Goal: Task Accomplishment & Management: Use online tool/utility

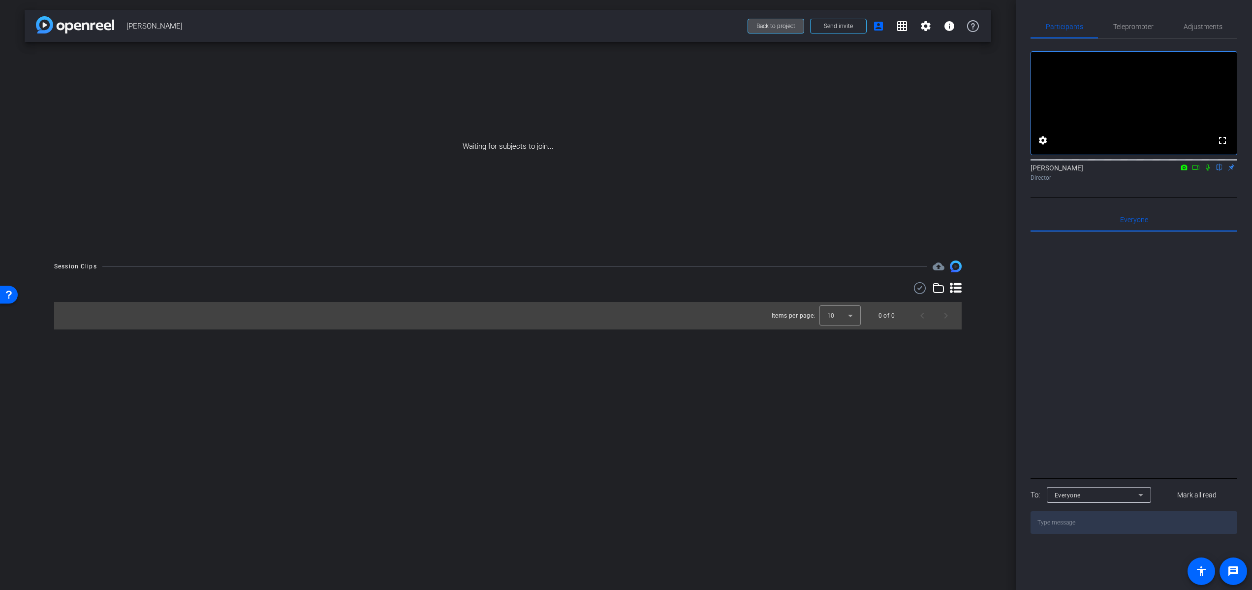
click at [777, 28] on span "Back to project" at bounding box center [776, 26] width 39 height 7
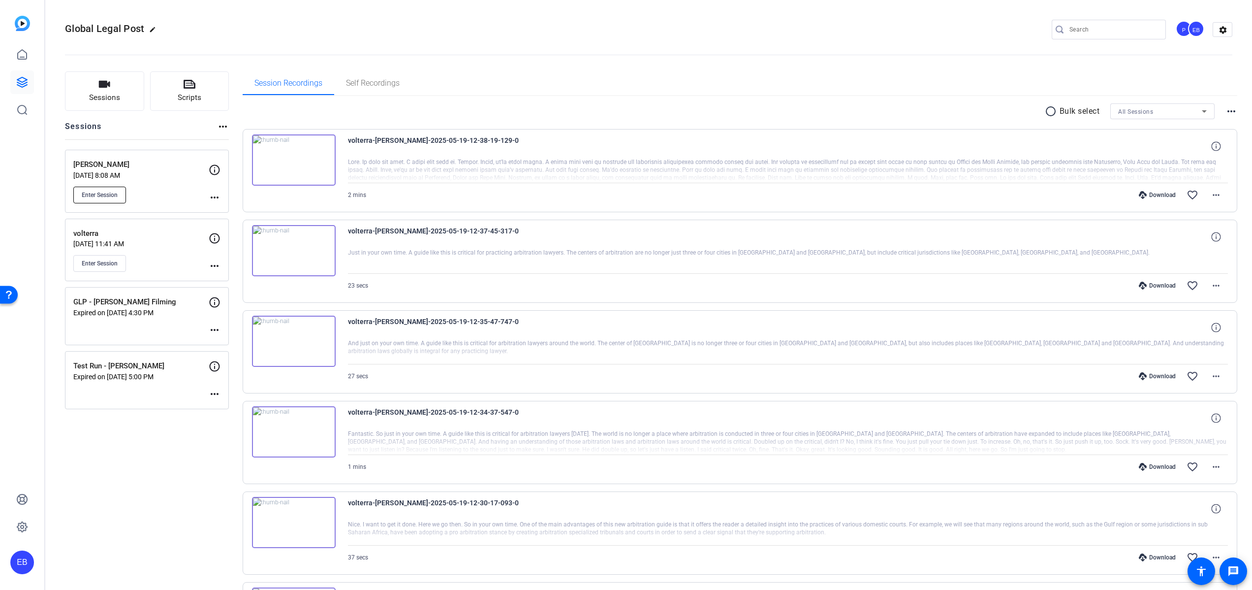
click at [102, 196] on span "Enter Session" at bounding box center [100, 195] width 36 height 8
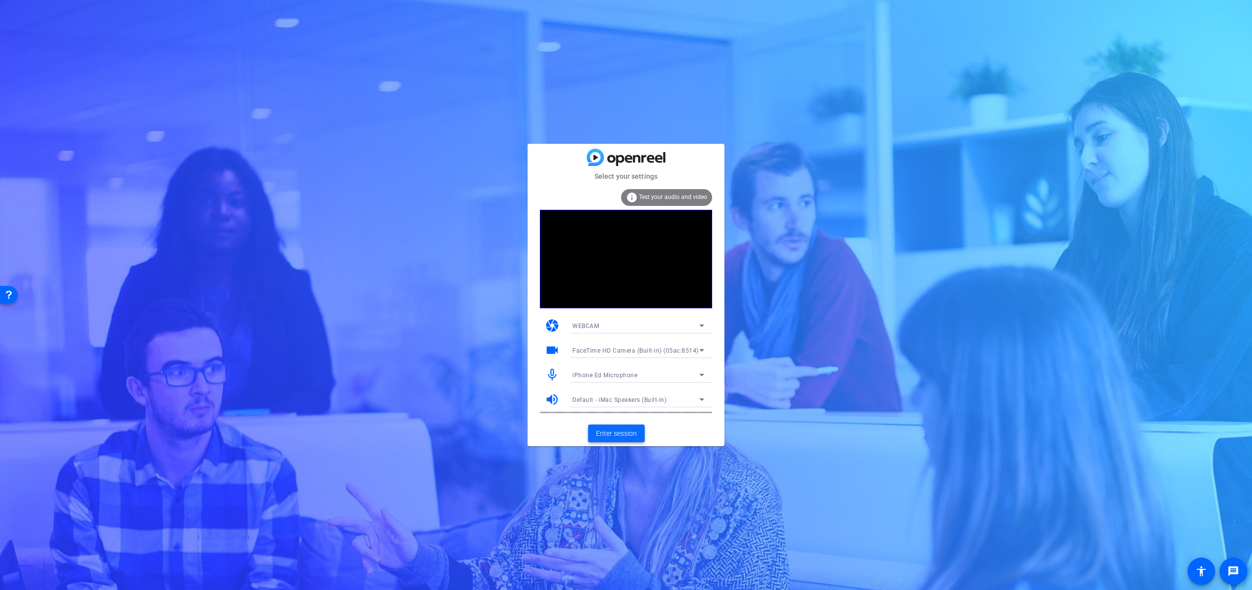
click at [626, 434] on span "Enter session" at bounding box center [616, 433] width 41 height 10
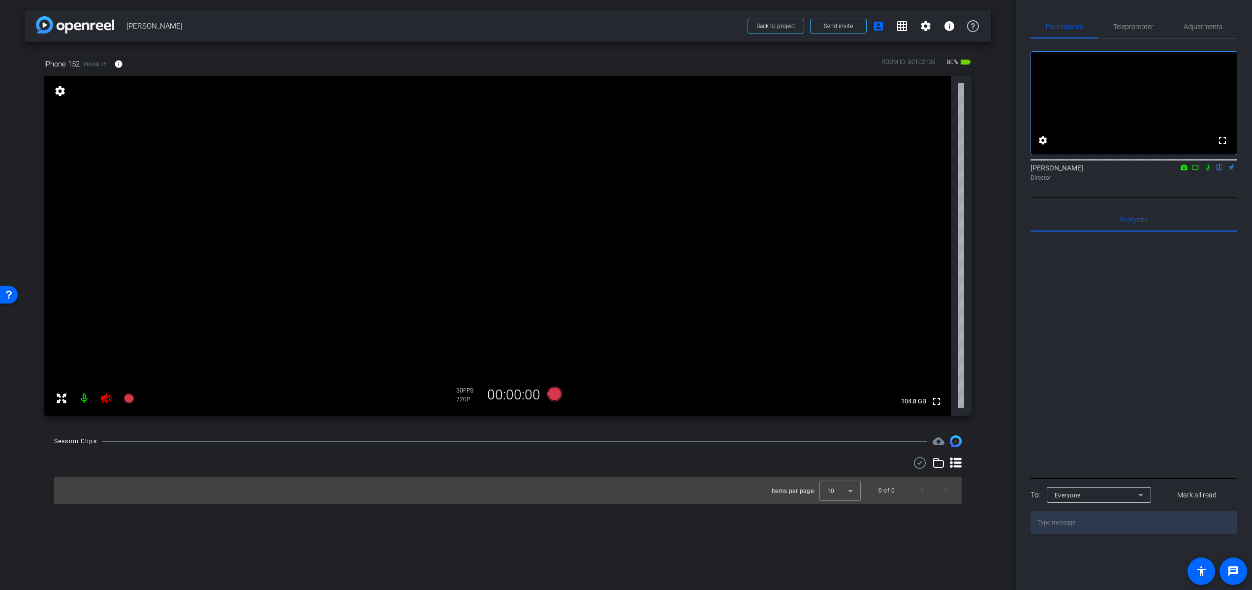
click at [108, 398] on icon at bounding box center [106, 398] width 12 height 12
click at [1211, 171] on icon at bounding box center [1208, 167] width 8 height 7
click at [1208, 171] on icon at bounding box center [1208, 167] width 8 height 7
click at [111, 400] on icon at bounding box center [106, 398] width 10 height 10
click at [107, 400] on icon at bounding box center [106, 398] width 10 height 10
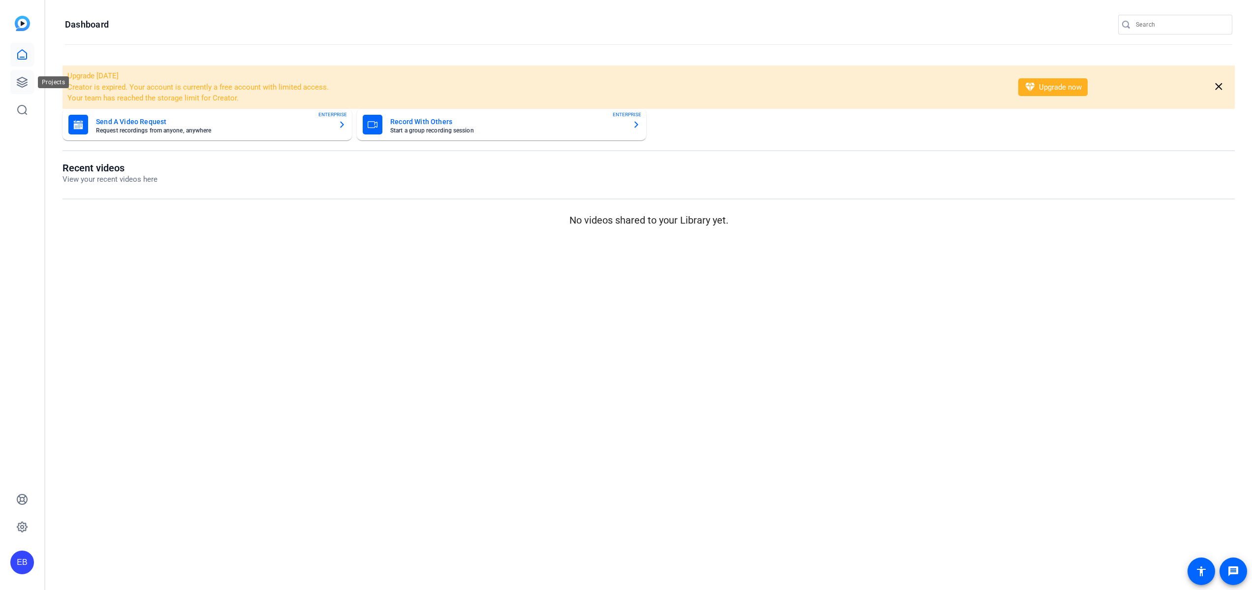
click at [23, 82] on icon at bounding box center [22, 82] width 10 height 10
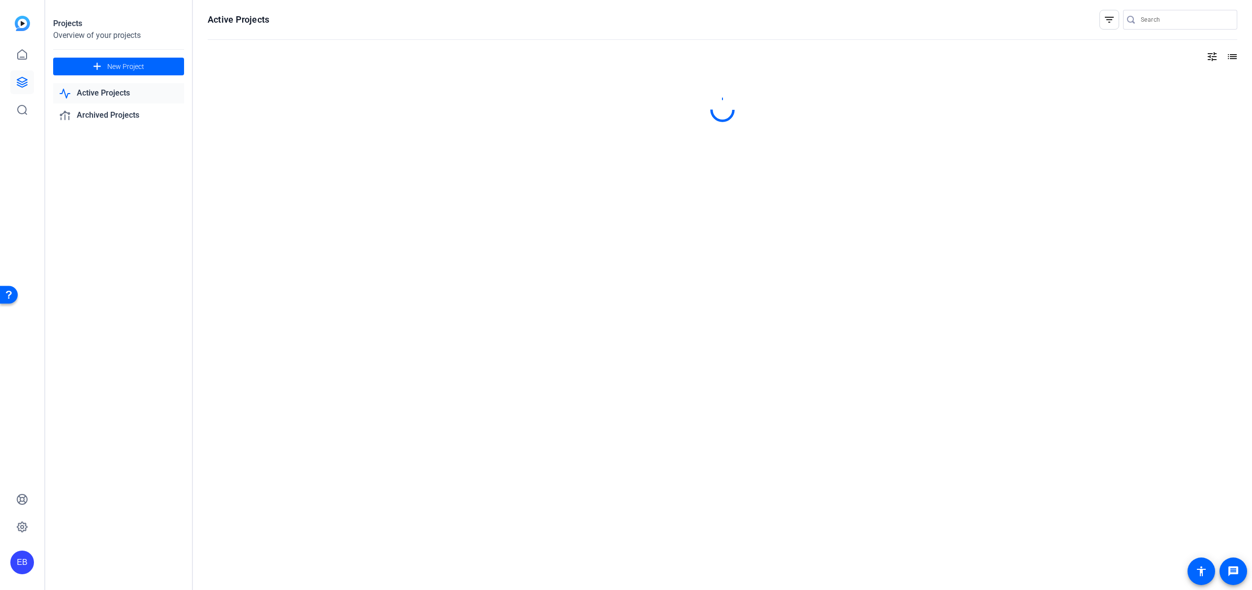
click at [95, 95] on link "Active Projects" at bounding box center [118, 93] width 131 height 20
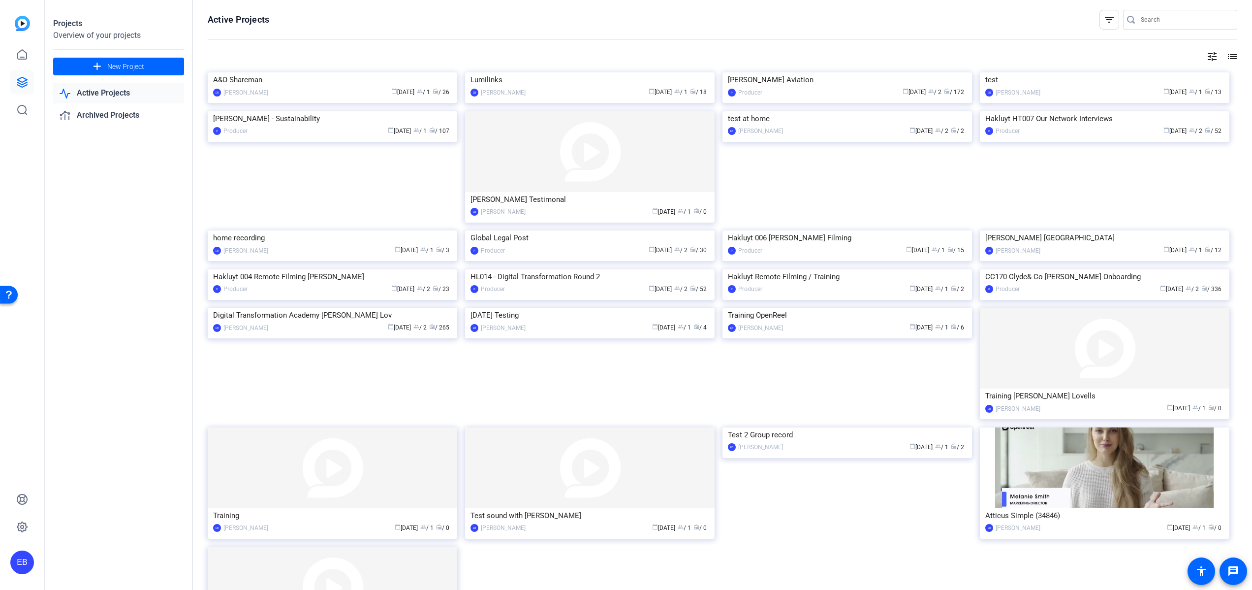
click at [99, 92] on link "Active Projects" at bounding box center [118, 93] width 131 height 20
click at [611, 230] on img at bounding box center [590, 230] width 250 height 0
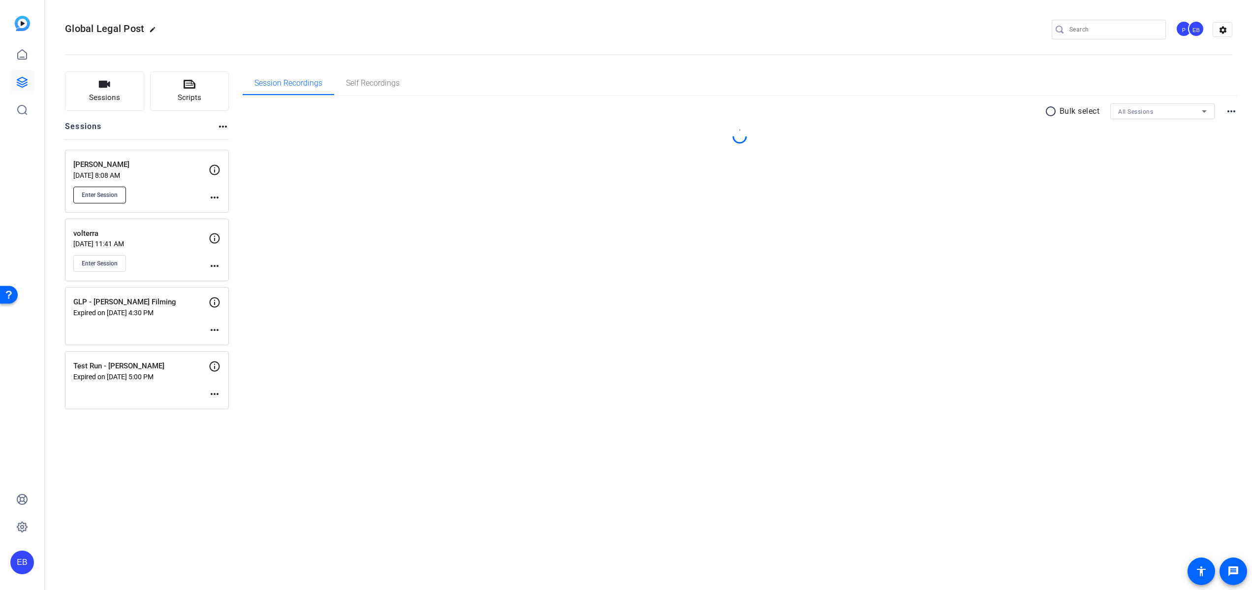
click at [94, 193] on span "Enter Session" at bounding box center [100, 195] width 36 height 8
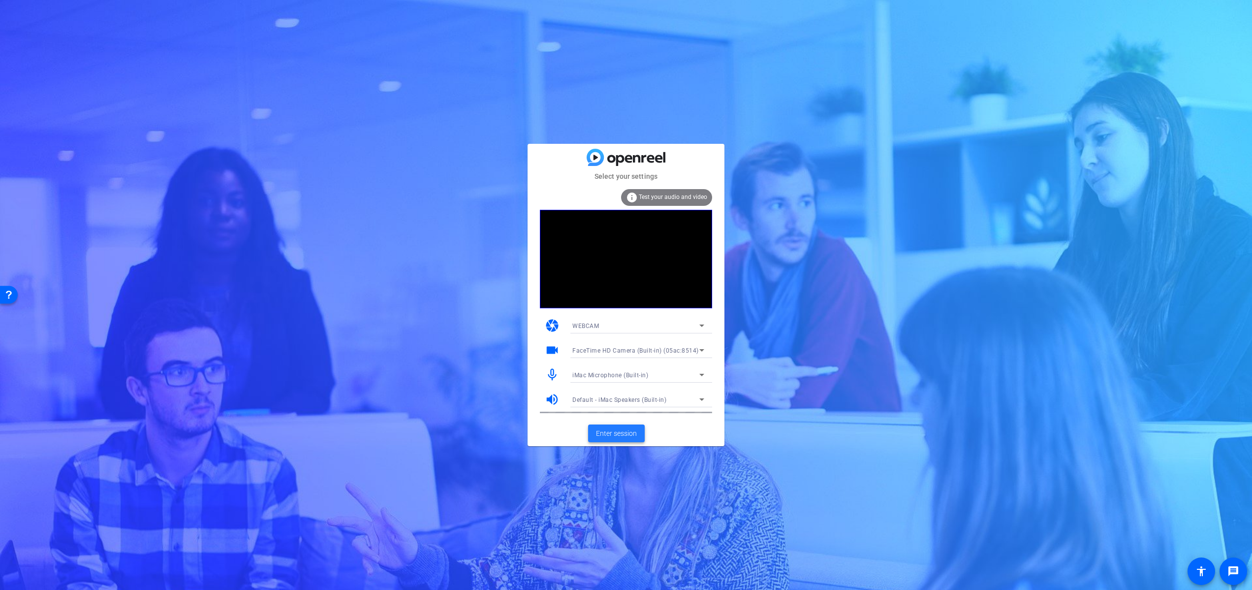
click at [608, 428] on span "Enter session" at bounding box center [616, 433] width 41 height 10
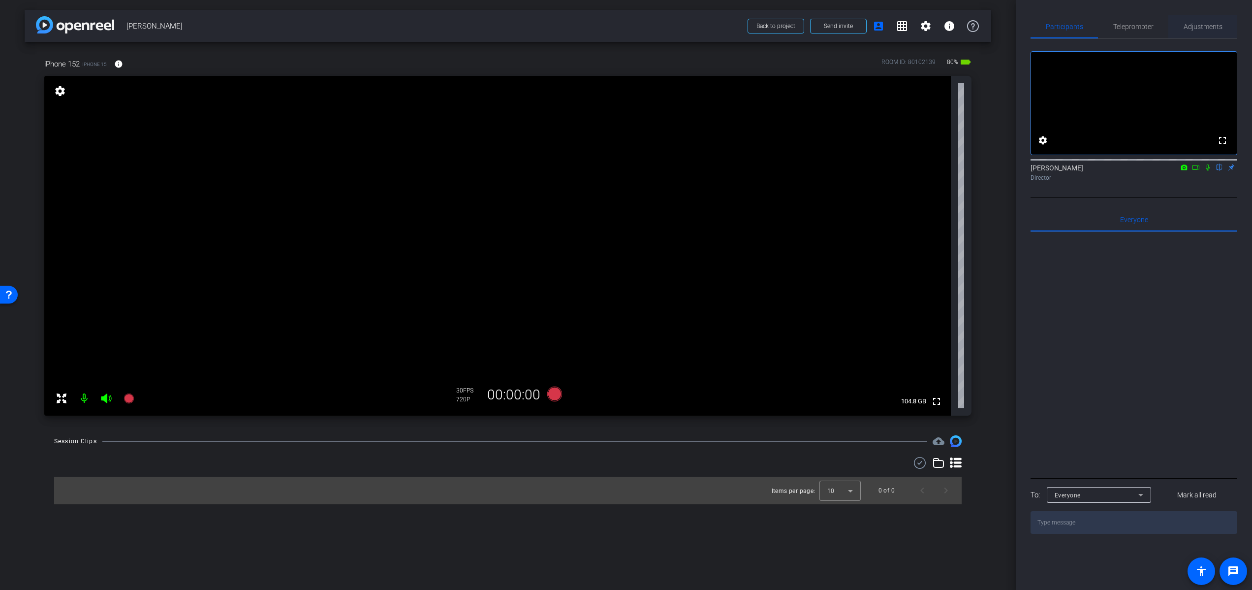
click at [1214, 26] on span "Adjustments" at bounding box center [1203, 26] width 39 height 7
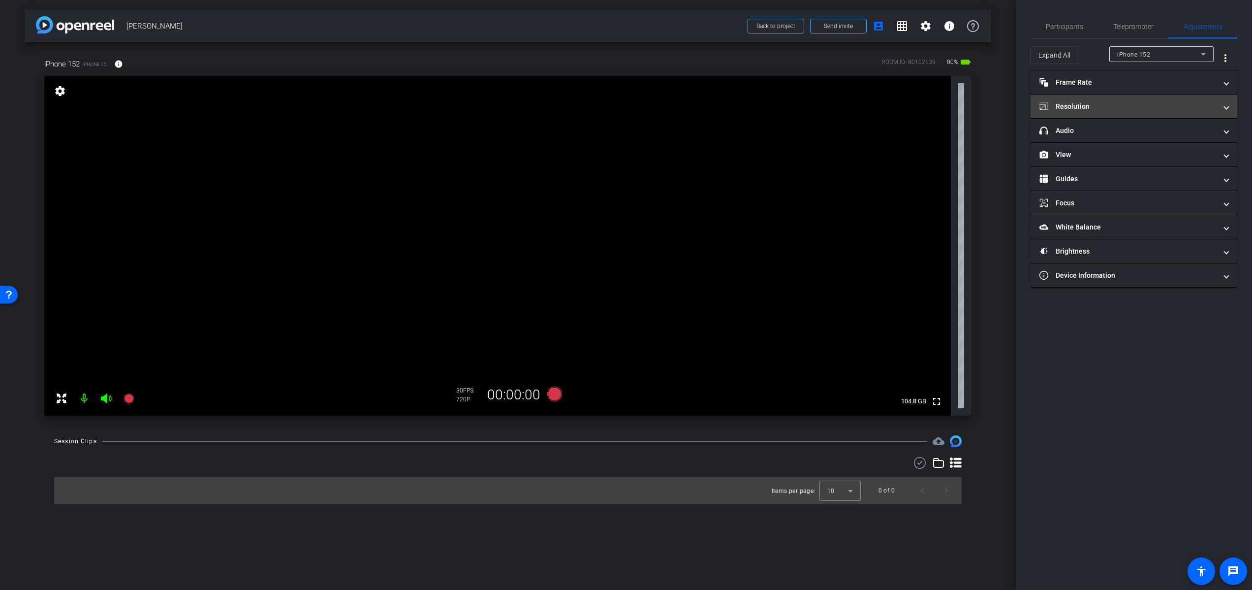
click at [1153, 108] on mat-panel-title "Resolution" at bounding box center [1128, 106] width 177 height 10
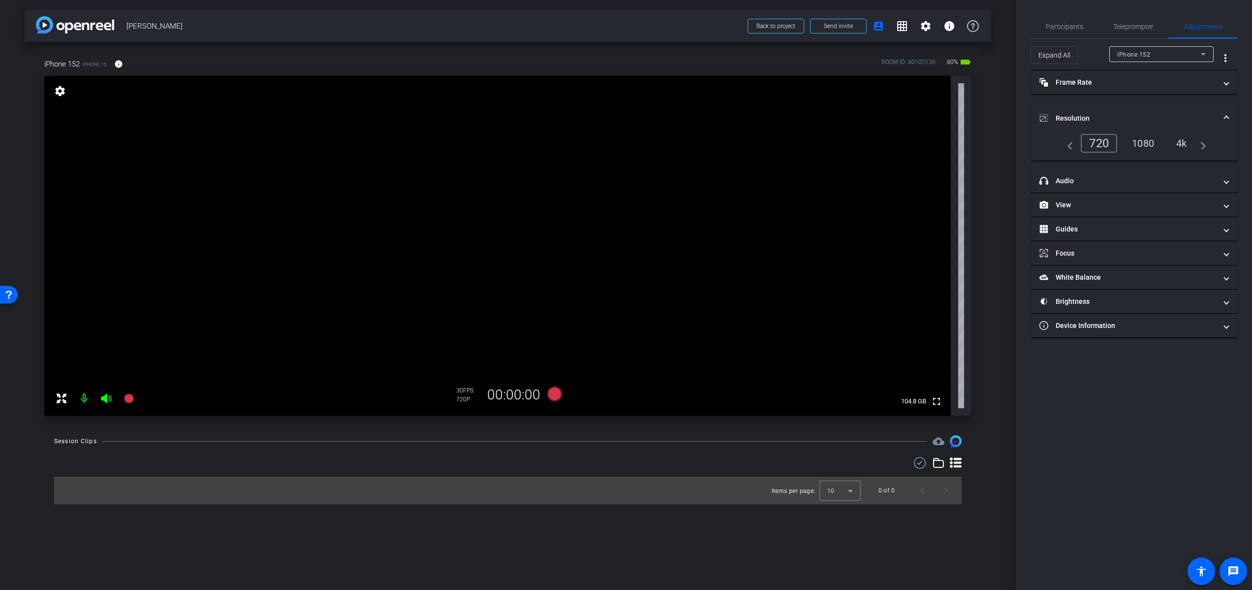
click at [1182, 146] on div "4k" at bounding box center [1182, 143] width 26 height 17
click at [1101, 182] on mat-panel-title "headphone icon Audio" at bounding box center [1128, 181] width 177 height 10
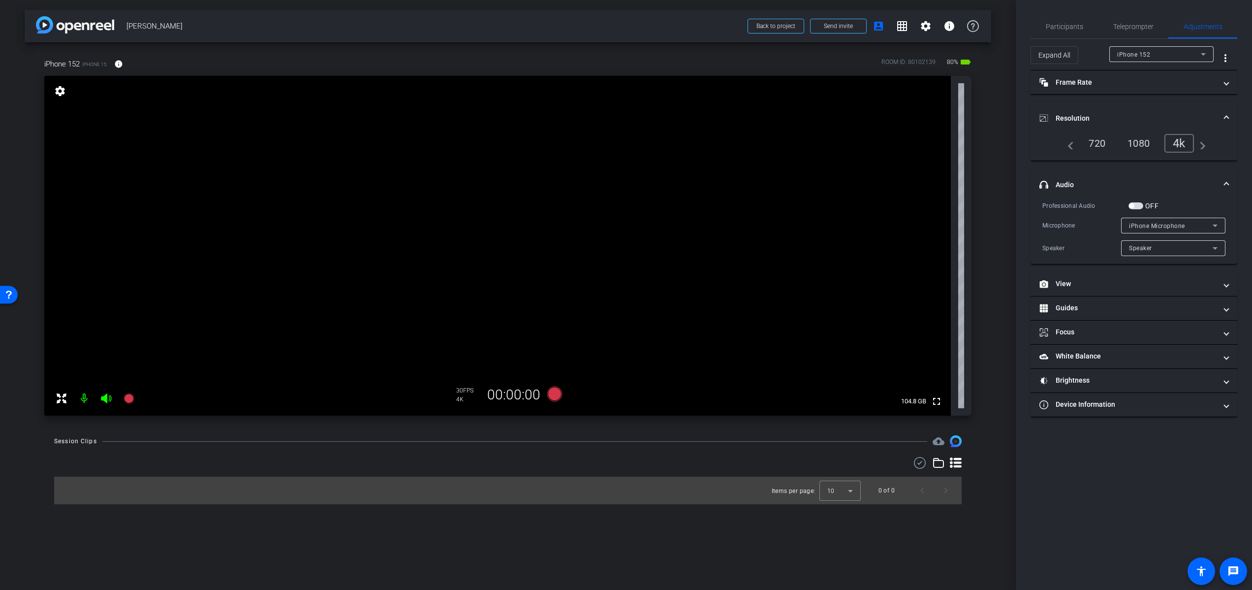
click at [1135, 203] on span "button" at bounding box center [1136, 205] width 15 height 7
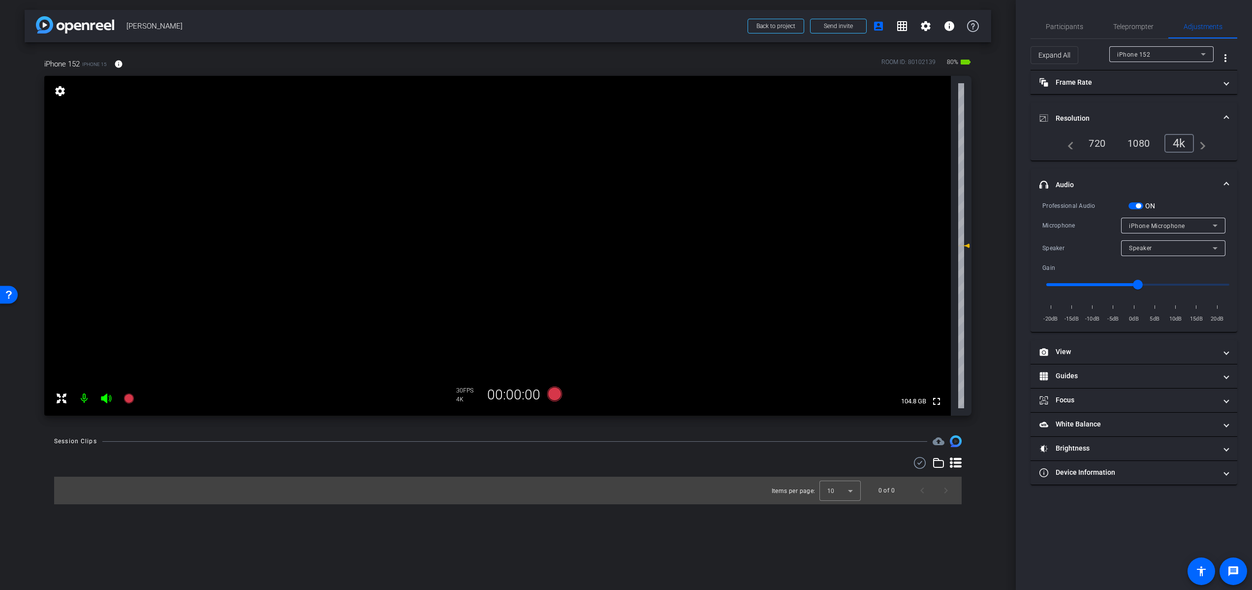
click at [1134, 204] on span "button" at bounding box center [1136, 205] width 15 height 7
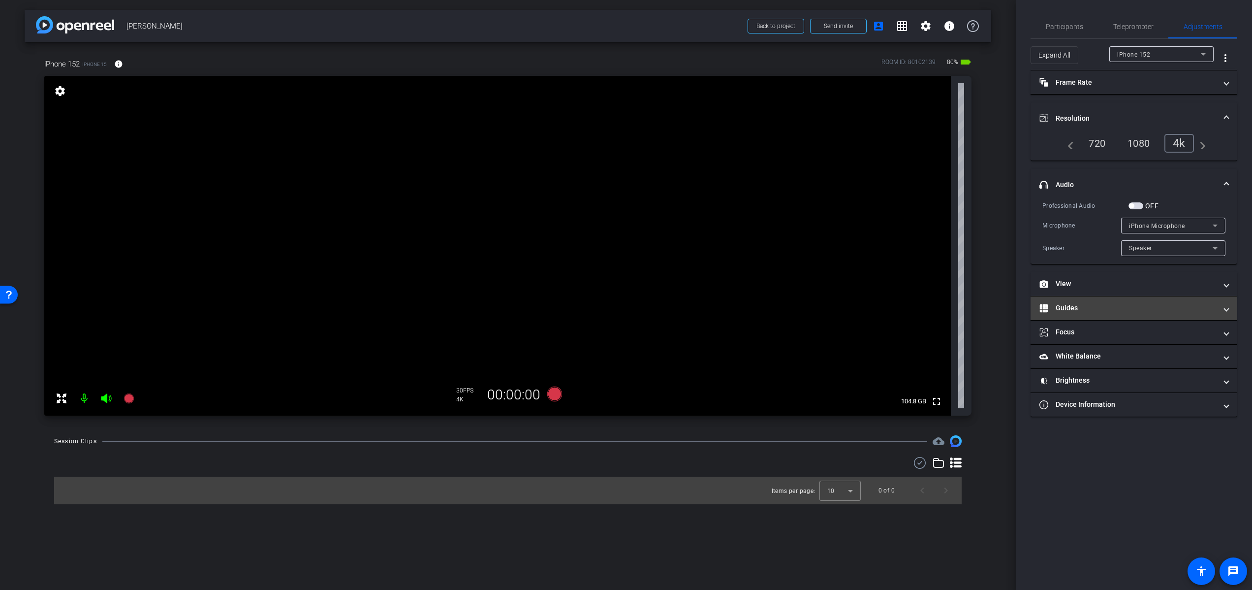
click at [1081, 309] on mat-panel-title "Guides" at bounding box center [1128, 308] width 177 height 10
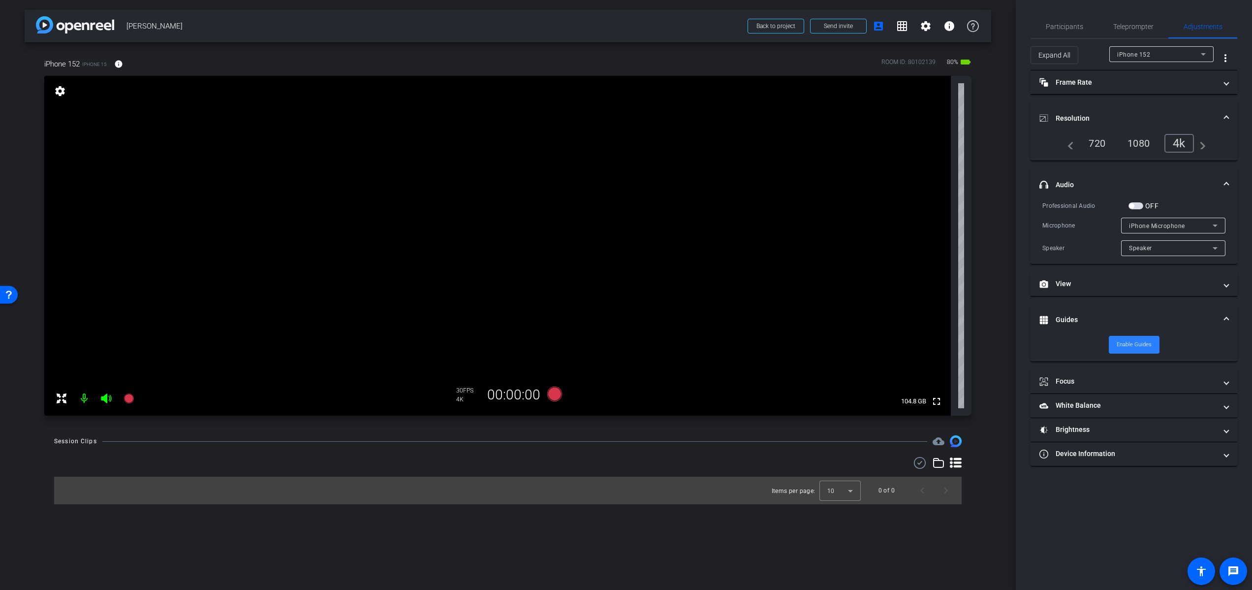
click at [1127, 346] on span "Enable Guides" at bounding box center [1134, 344] width 35 height 15
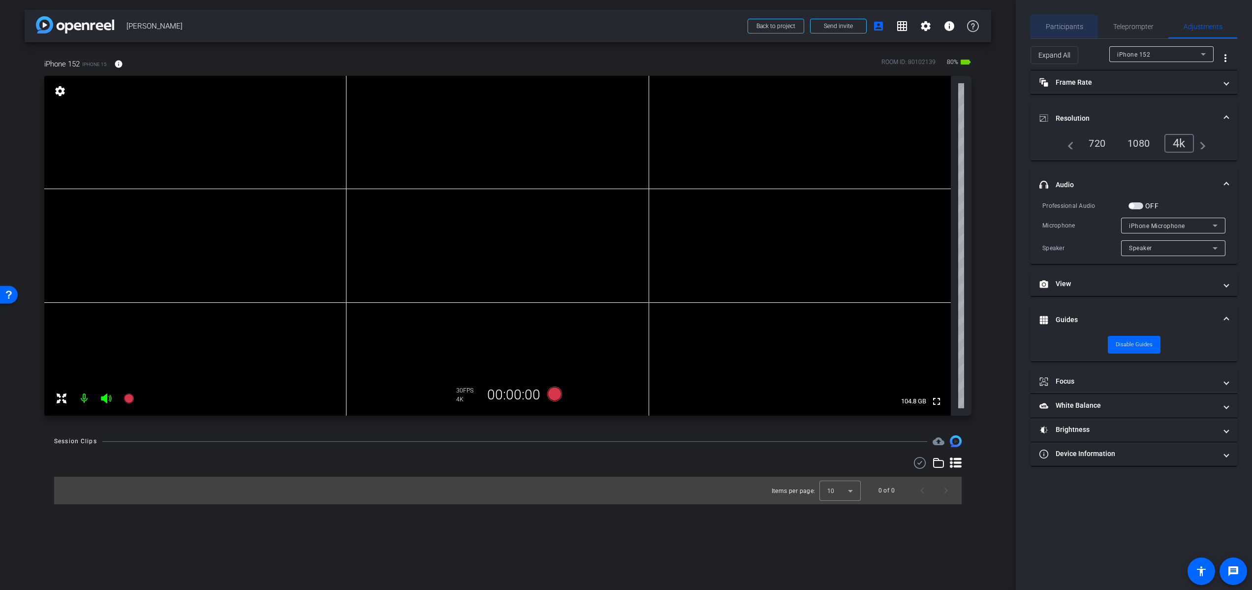
click at [1055, 26] on span "Participants" at bounding box center [1064, 26] width 37 height 7
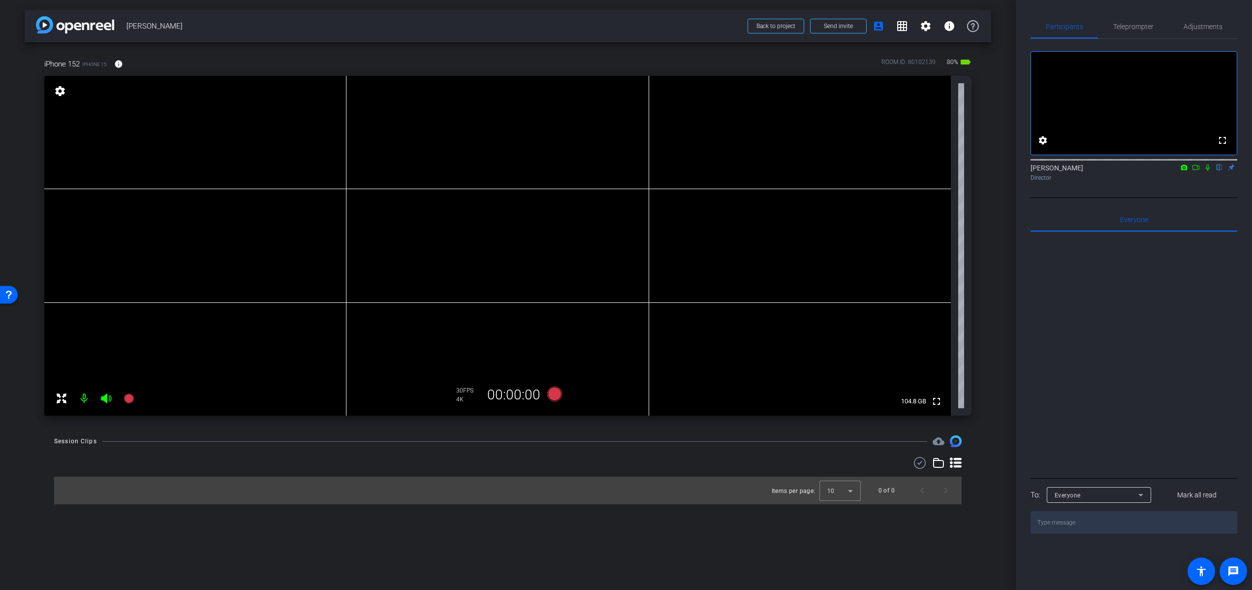
click at [1196, 171] on icon at bounding box center [1196, 167] width 8 height 7
click at [557, 395] on icon at bounding box center [554, 393] width 15 height 15
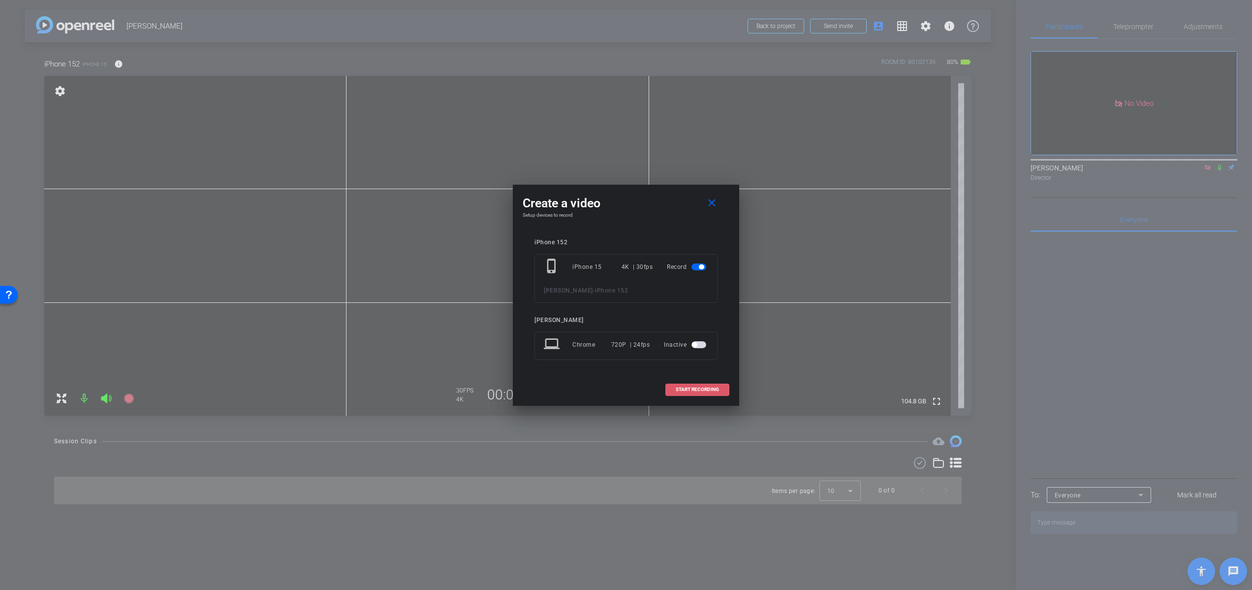
click at [689, 387] on span "START RECORDING" at bounding box center [697, 389] width 43 height 5
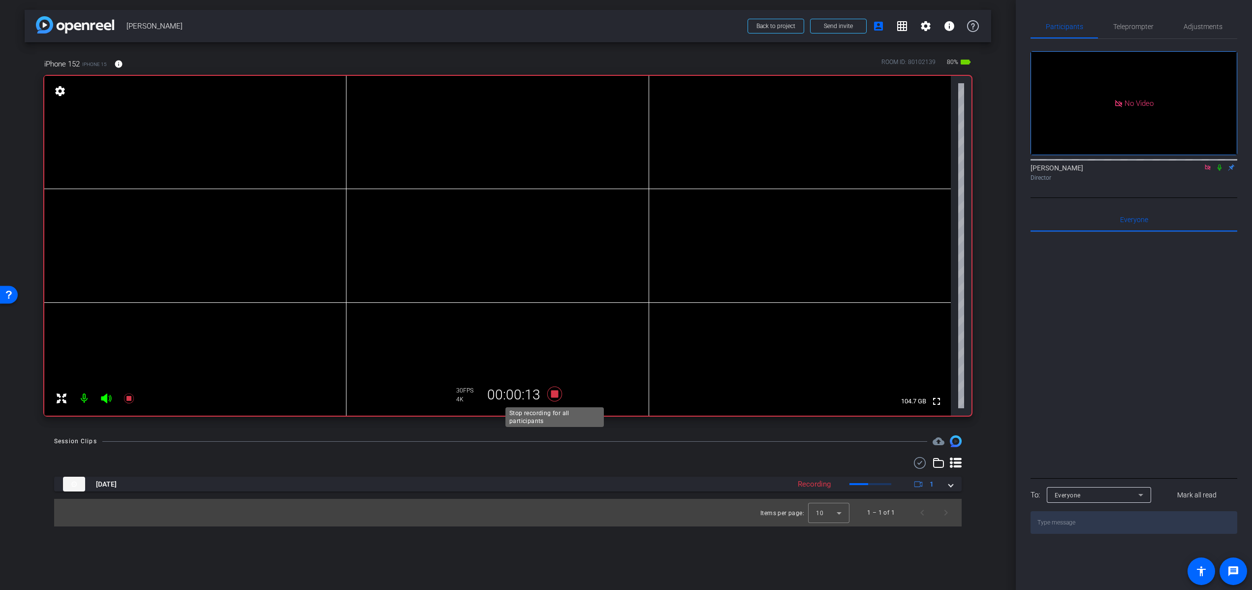
click at [557, 396] on icon at bounding box center [554, 393] width 15 height 15
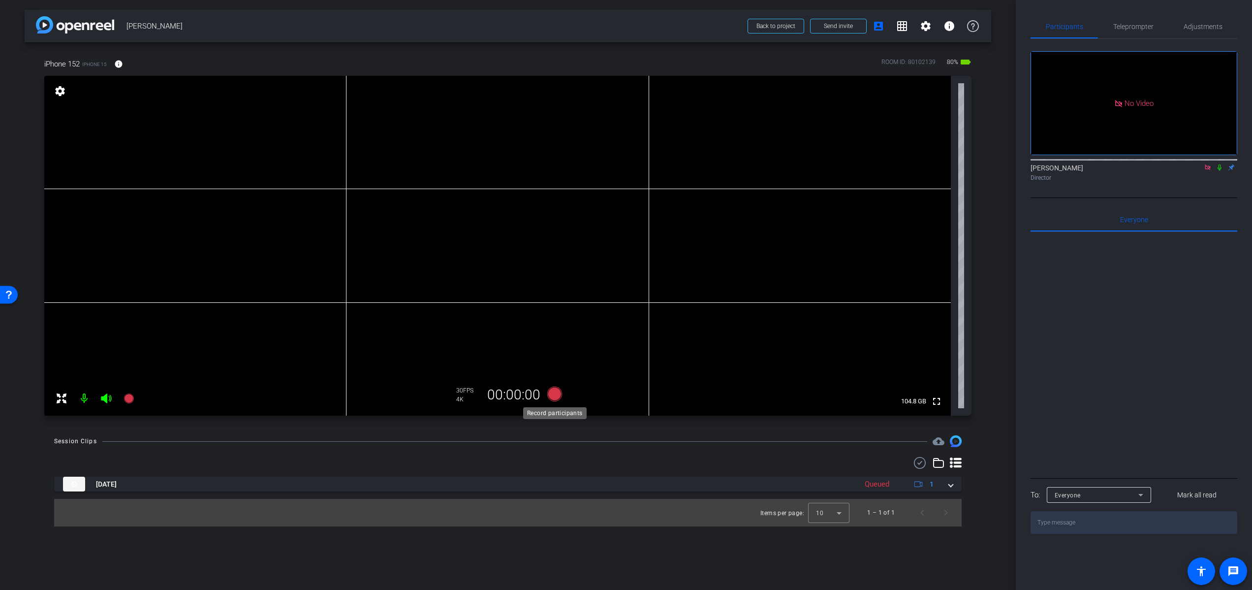
click at [555, 394] on icon at bounding box center [554, 393] width 15 height 15
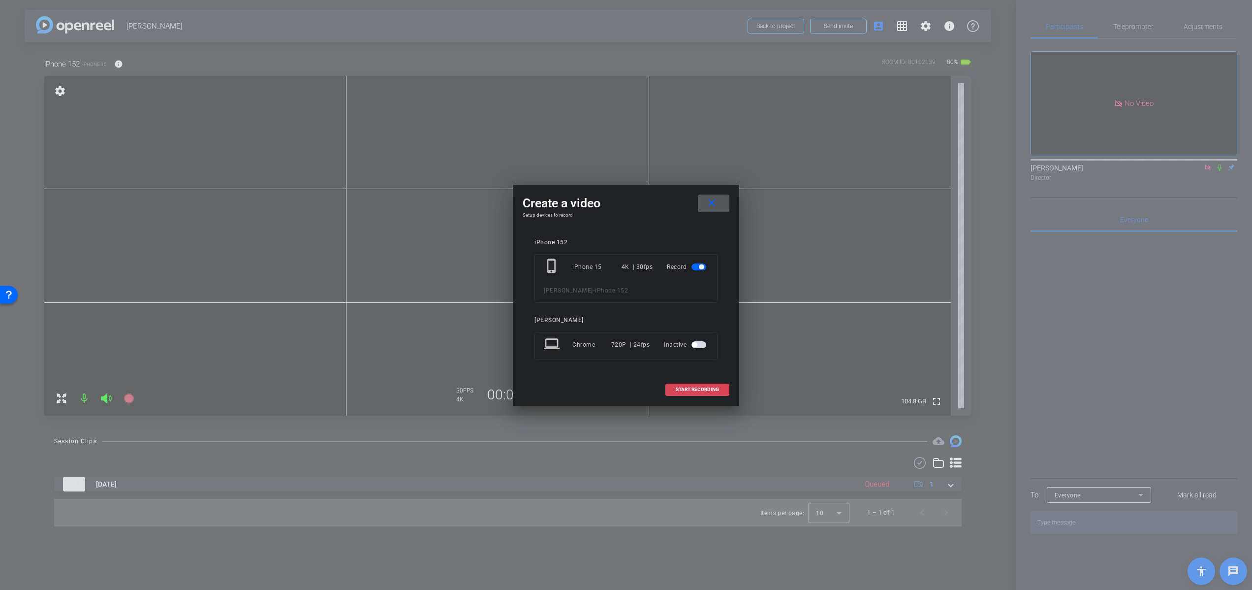
click at [715, 387] on span "START RECORDING" at bounding box center [697, 389] width 43 height 5
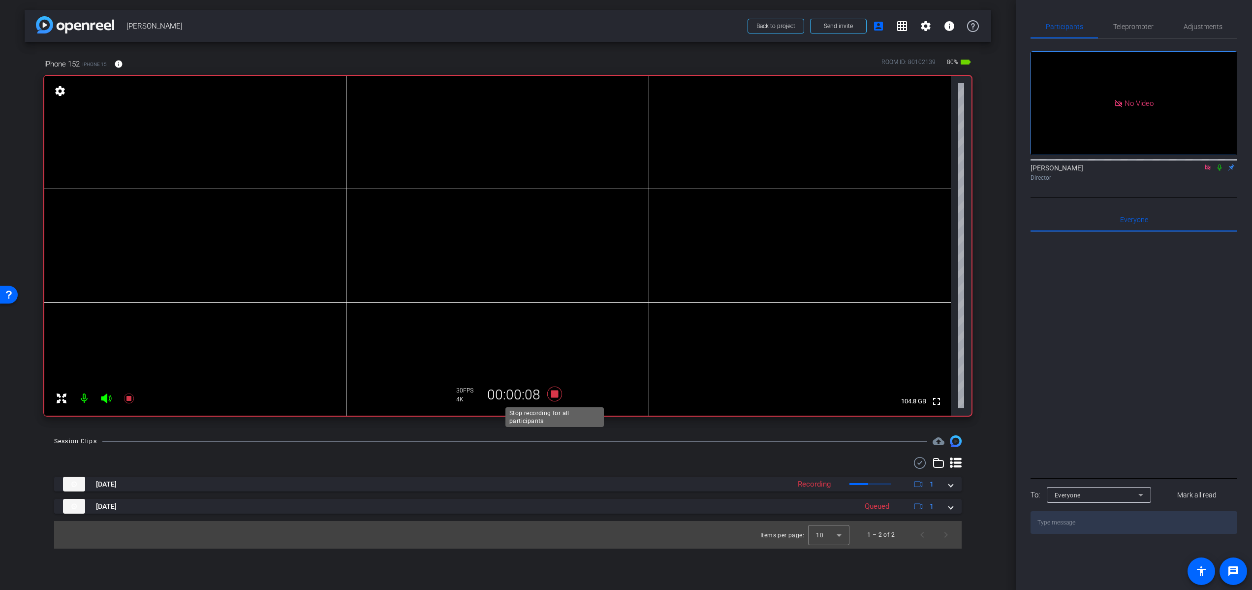
click at [556, 394] on icon at bounding box center [554, 393] width 15 height 15
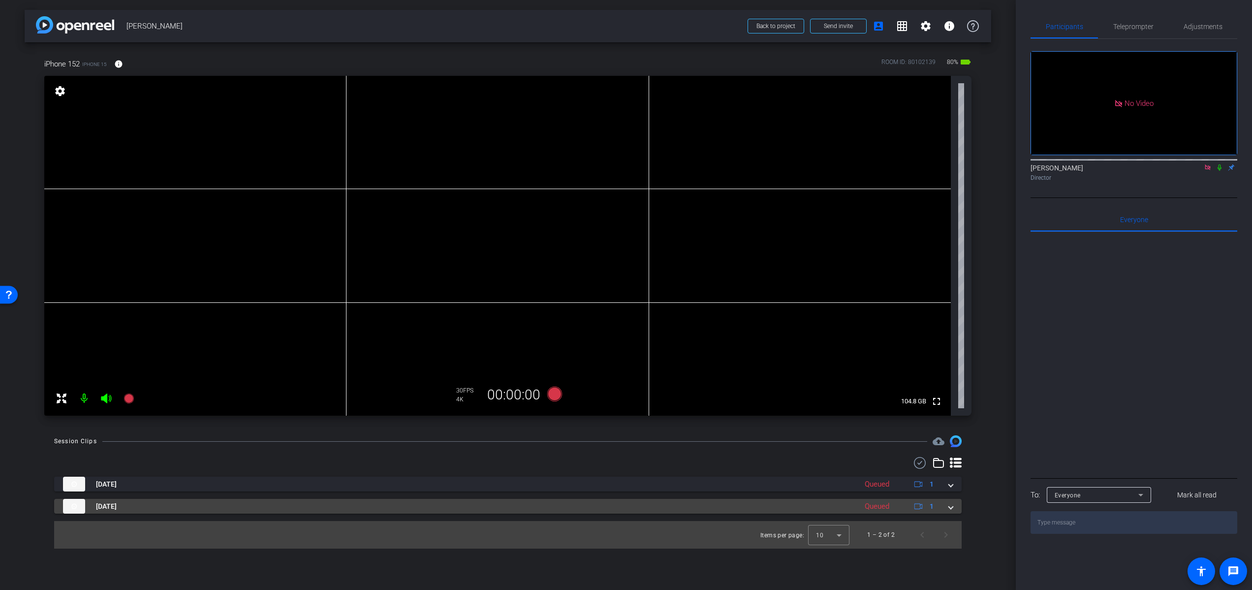
click at [74, 506] on img at bounding box center [74, 506] width 22 height 15
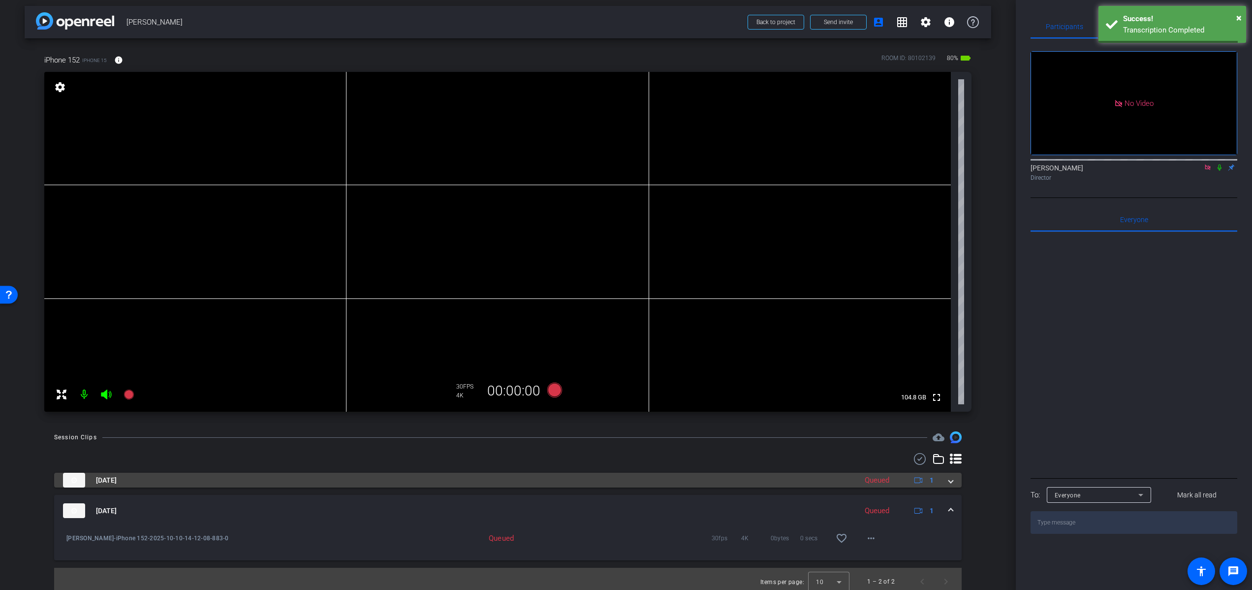
scroll to position [9, 0]
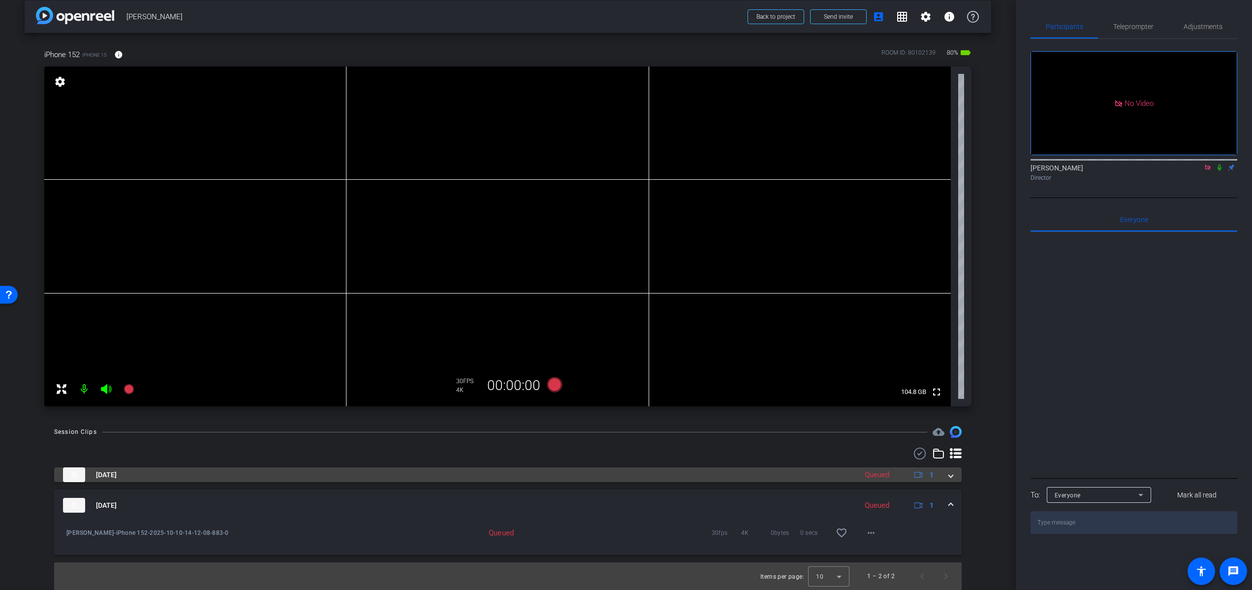
click at [117, 476] on span "[DATE]" at bounding box center [106, 475] width 21 height 10
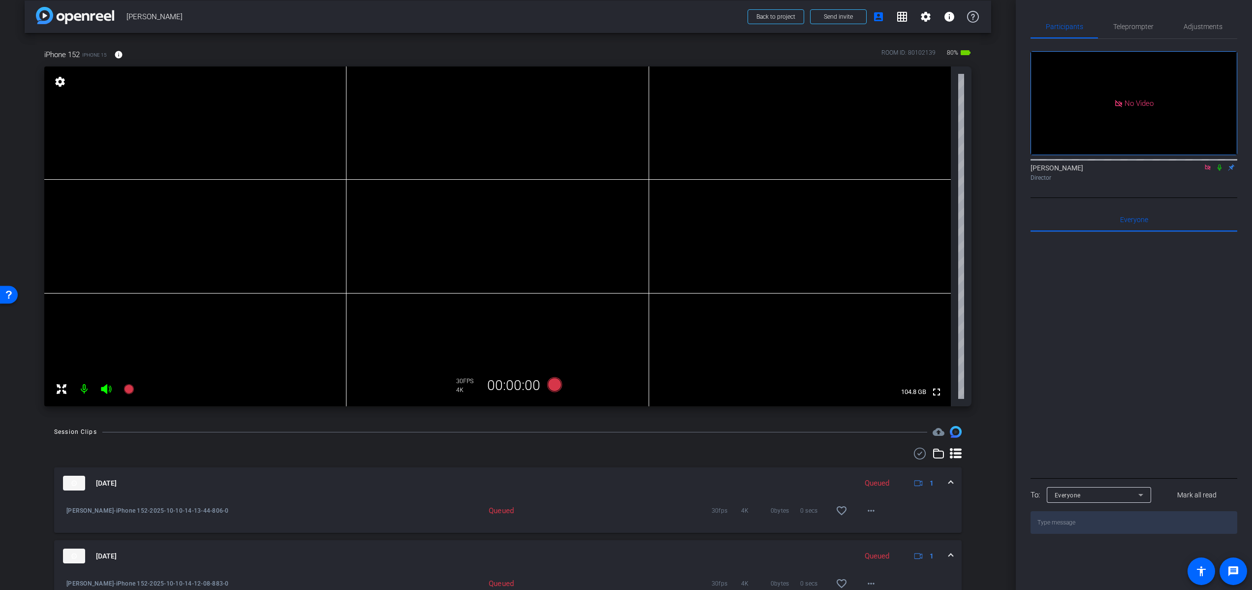
scroll to position [60, 0]
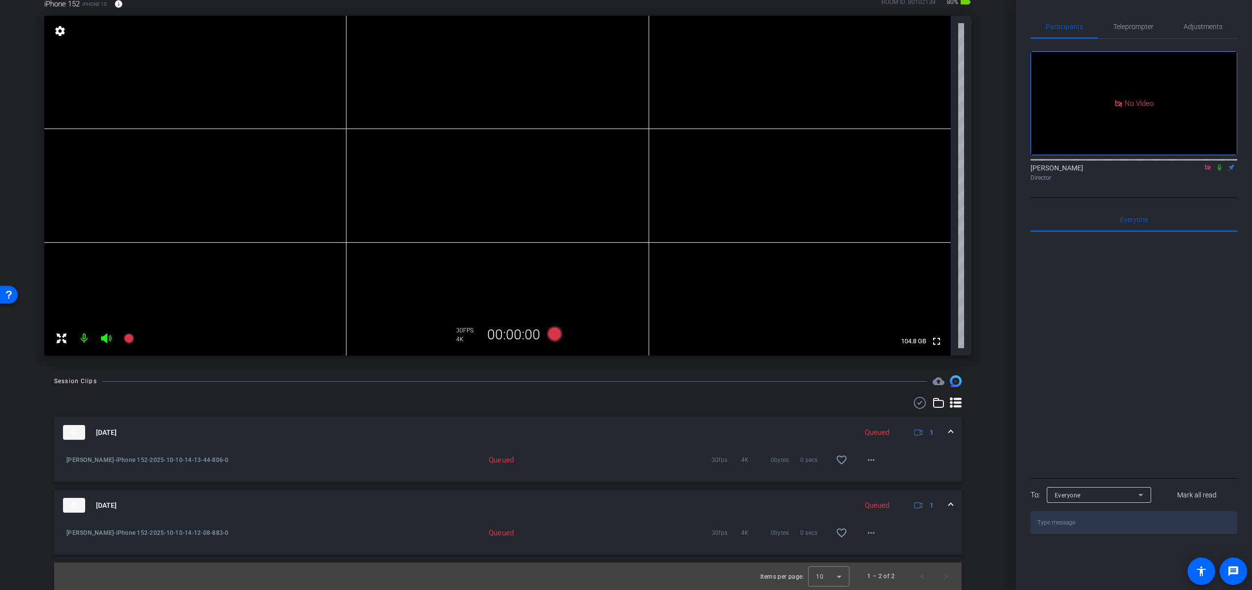
click at [75, 506] on img at bounding box center [74, 505] width 22 height 15
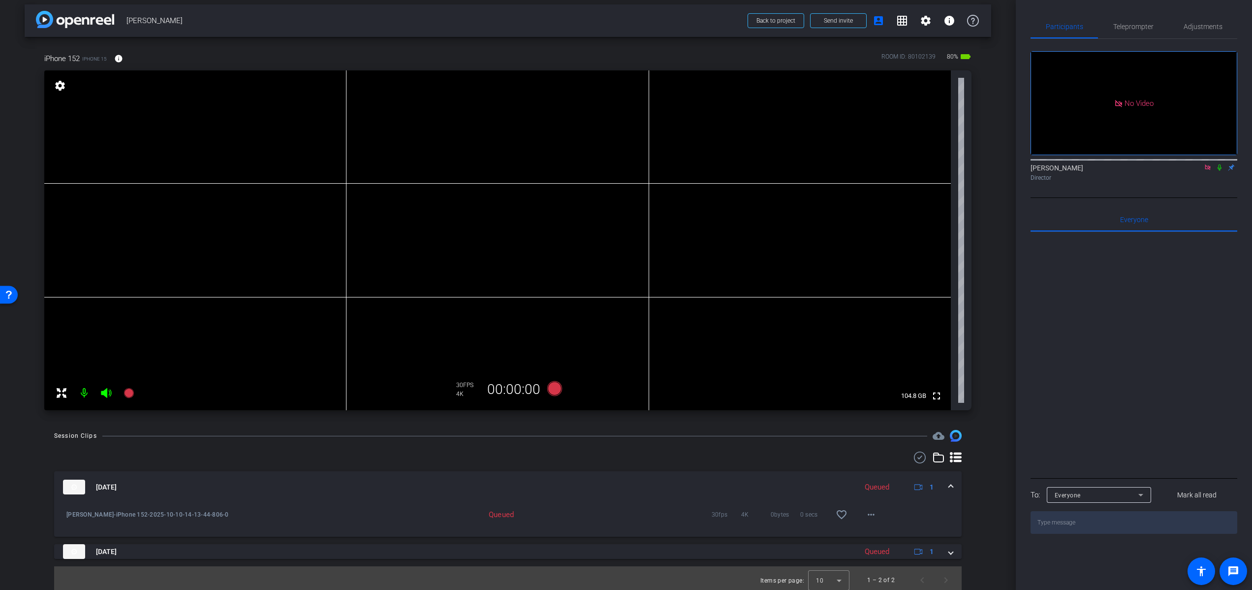
scroll to position [9, 0]
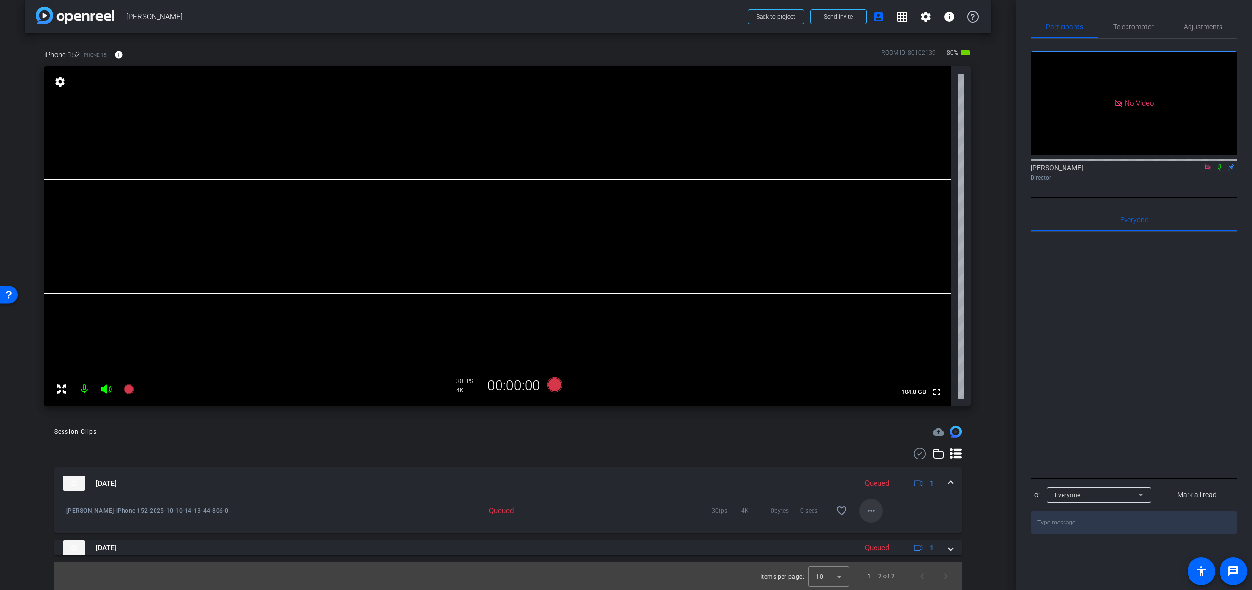
click at [866, 509] on mat-icon "more_horiz" at bounding box center [871, 511] width 12 height 12
click at [888, 416] on span "Download Original" at bounding box center [891, 417] width 59 height 12
click at [552, 386] on icon at bounding box center [554, 384] width 15 height 15
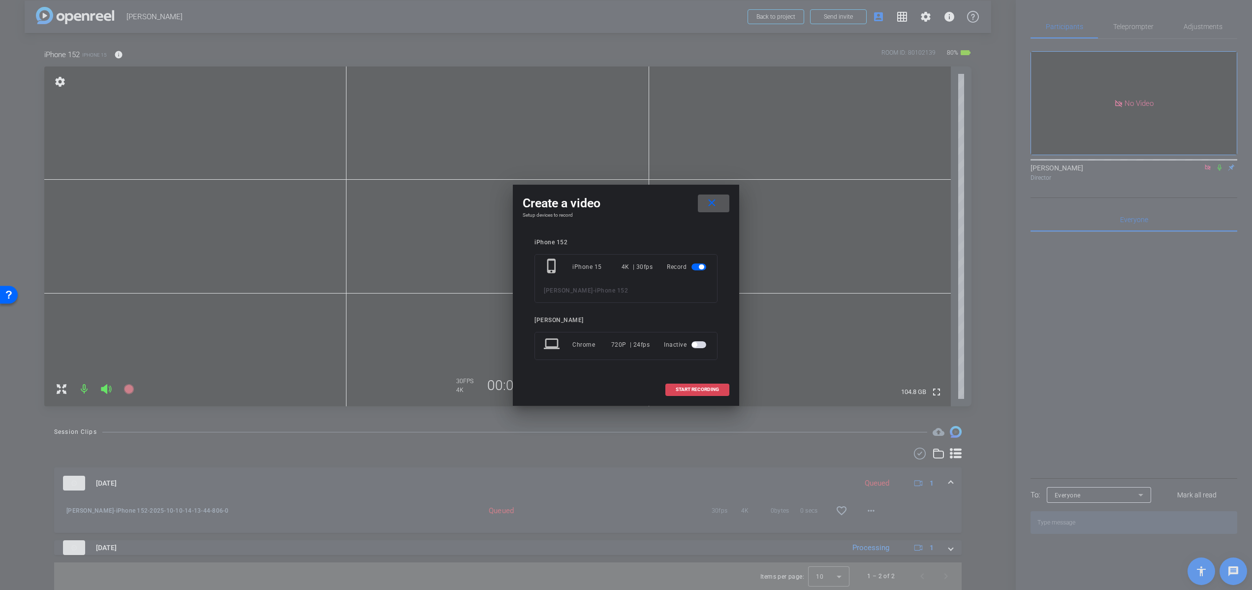
click at [707, 389] on span "START RECORDING" at bounding box center [697, 389] width 43 height 5
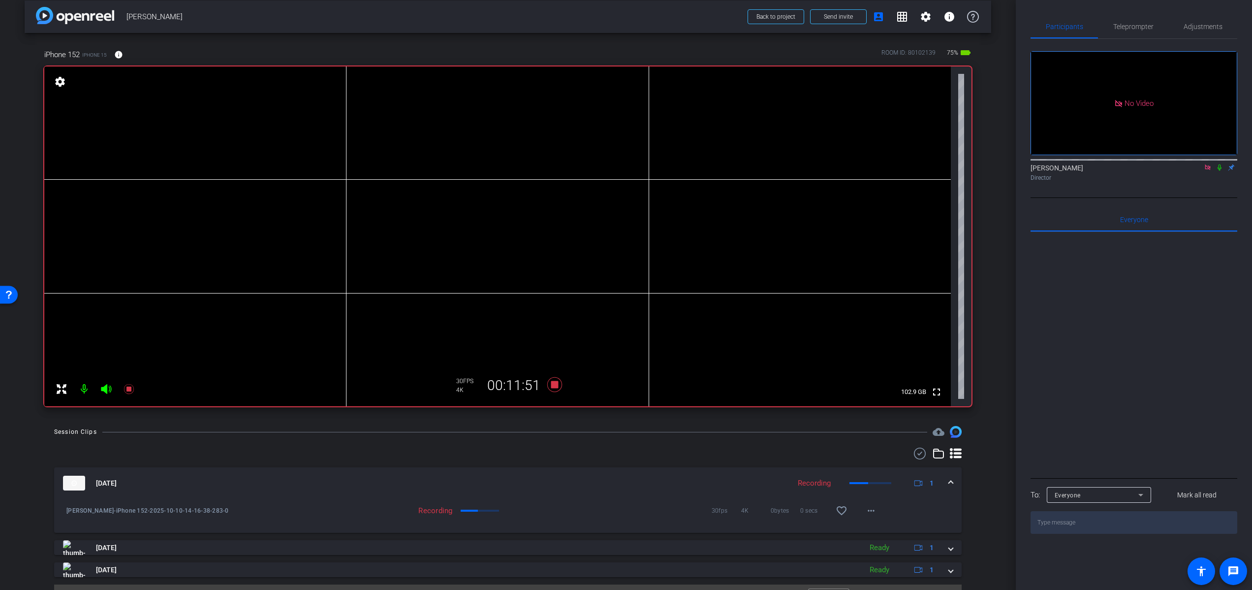
click at [1207, 171] on icon at bounding box center [1208, 167] width 8 height 7
click at [553, 386] on icon at bounding box center [554, 384] width 15 height 15
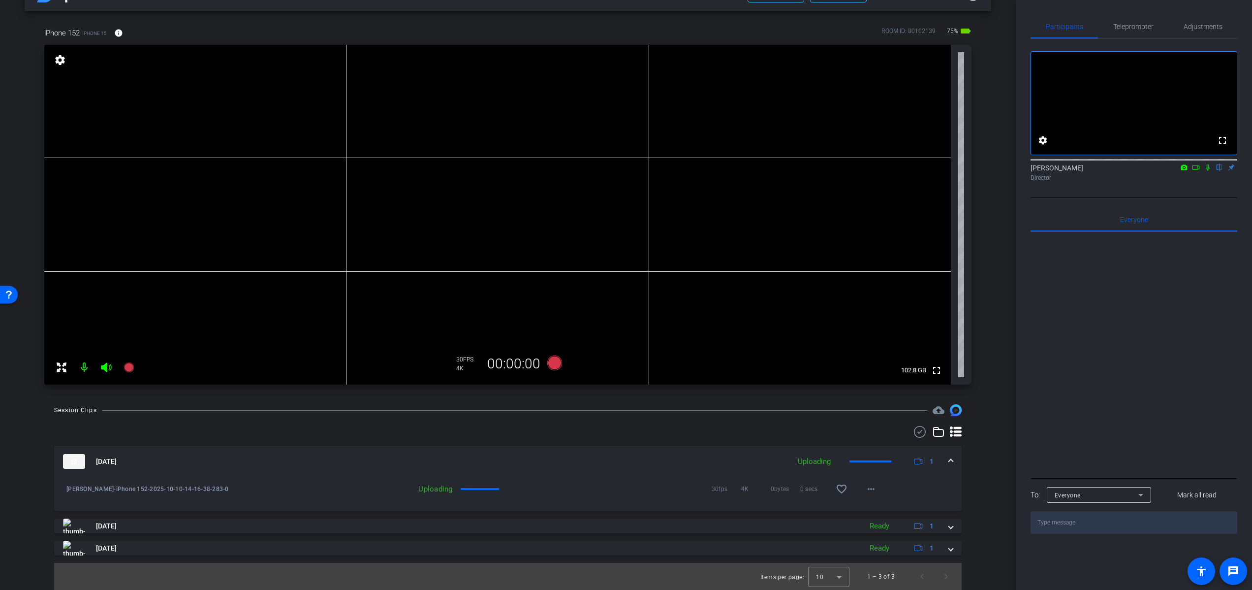
scroll to position [32, 0]
click at [78, 463] on img at bounding box center [74, 460] width 22 height 15
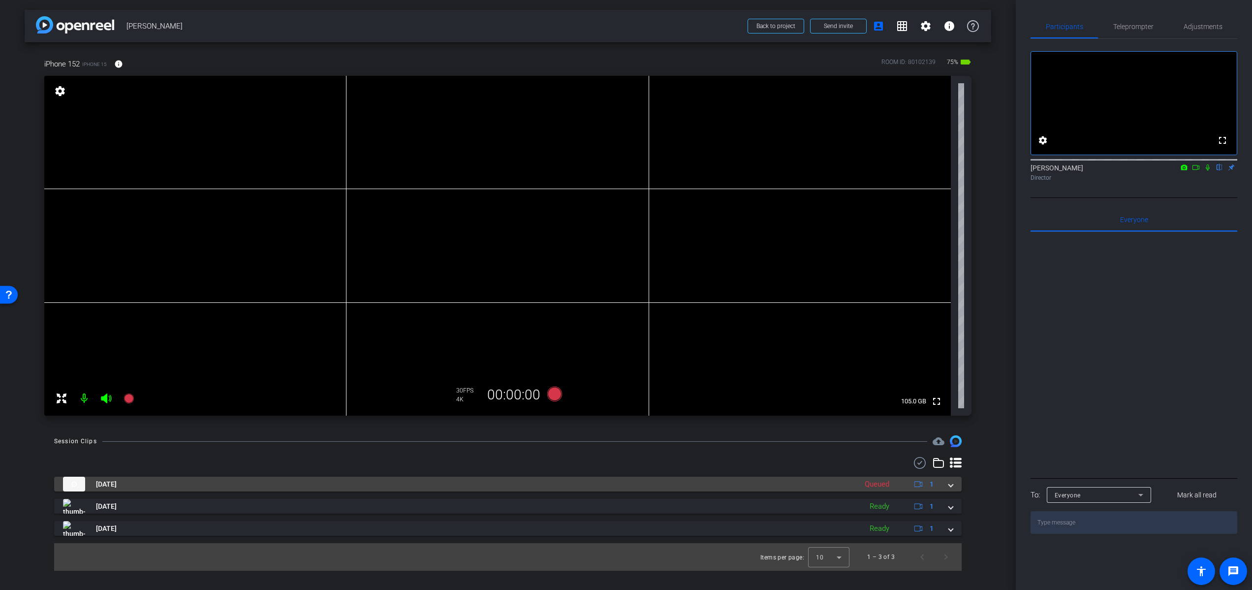
scroll to position [0, 0]
click at [113, 487] on span "[DATE]" at bounding box center [106, 484] width 21 height 10
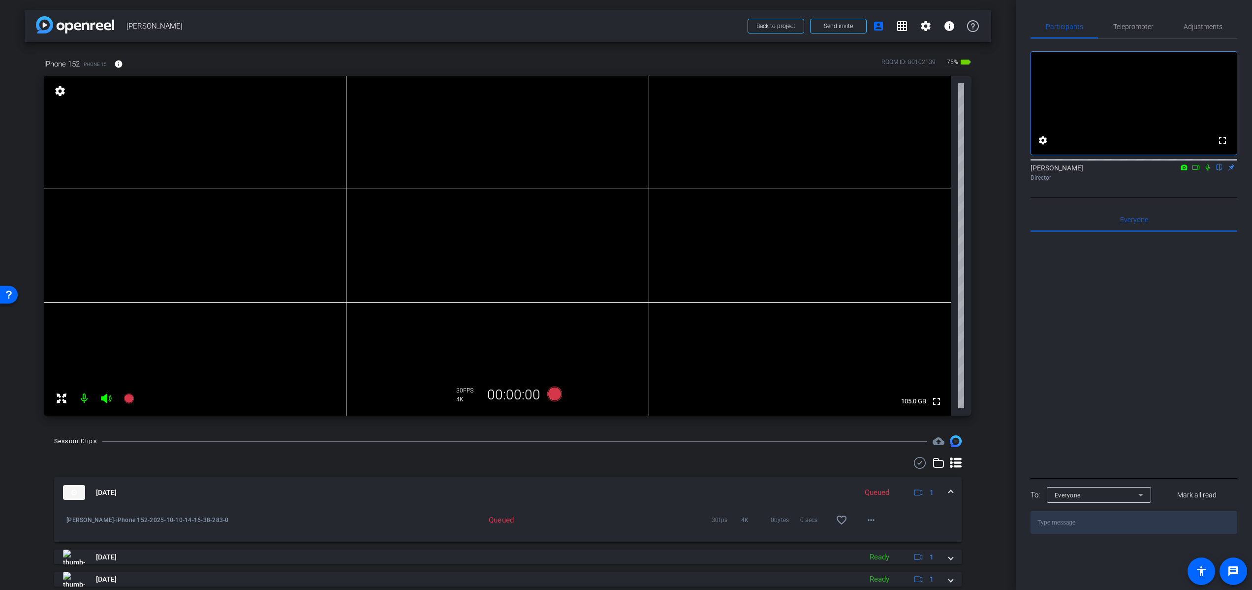
click at [76, 493] on img at bounding box center [74, 492] width 22 height 15
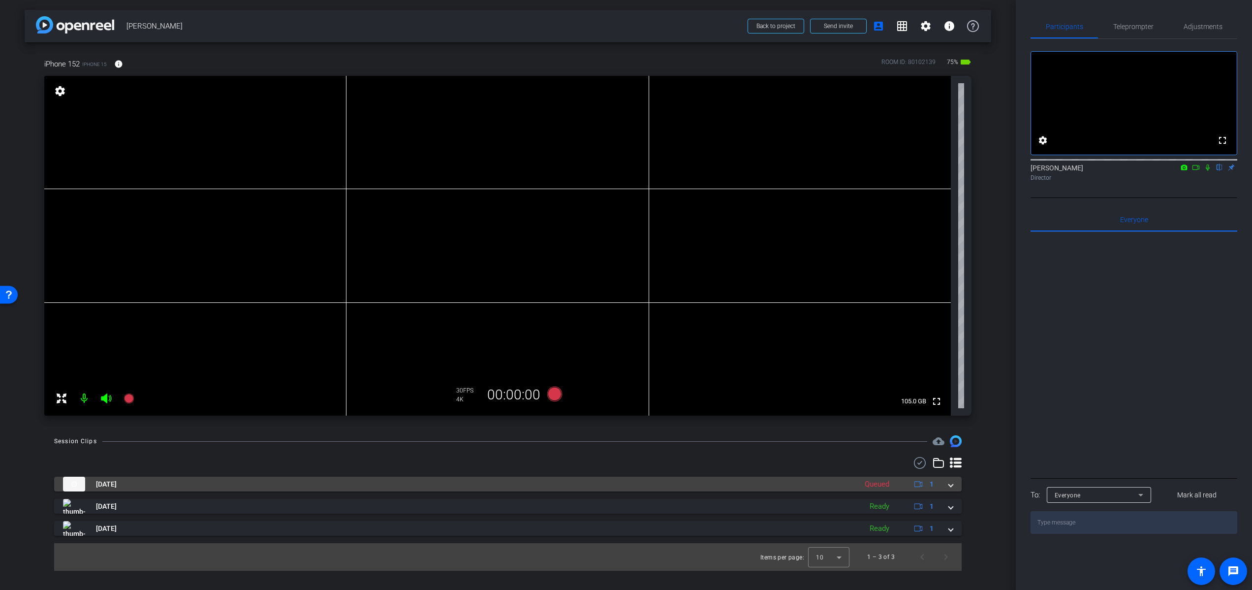
click at [102, 481] on span "[DATE]" at bounding box center [106, 484] width 21 height 10
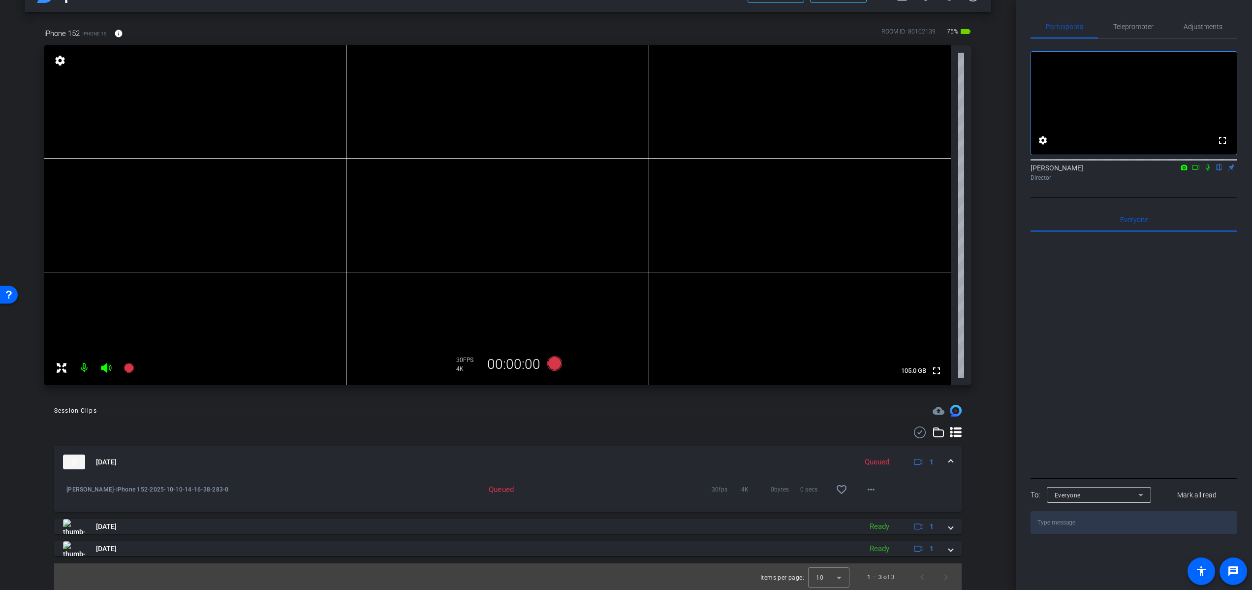
scroll to position [32, 0]
click at [870, 488] on mat-icon "more_horiz" at bounding box center [871, 488] width 12 height 12
click at [885, 508] on span "Download Original" at bounding box center [898, 509] width 72 height 12
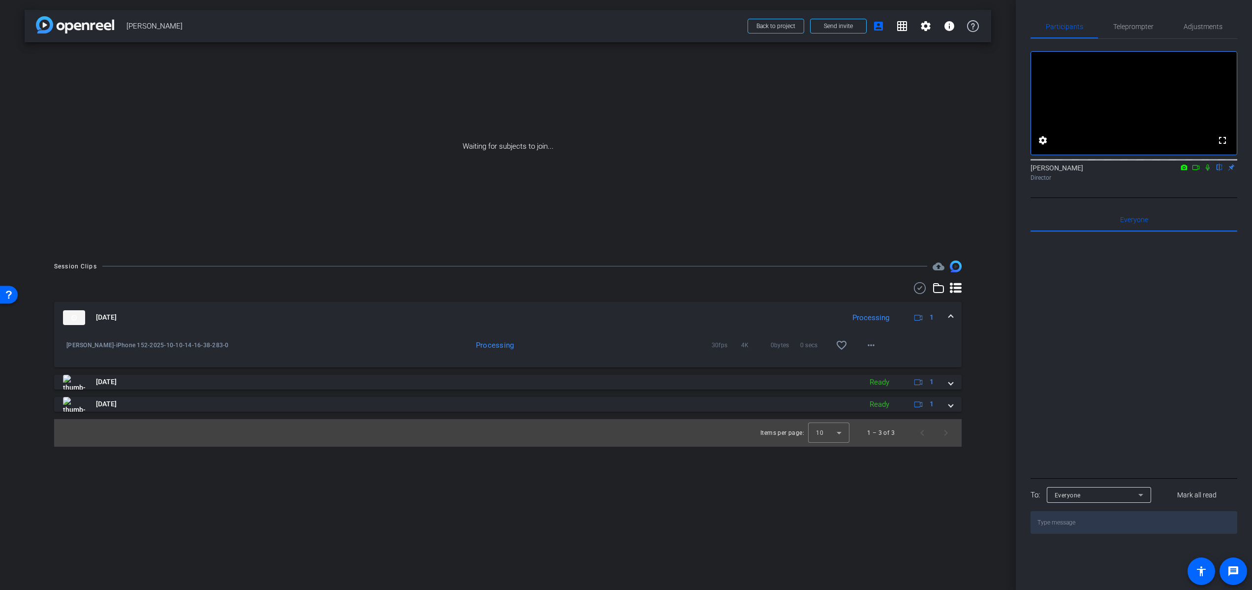
scroll to position [0, 0]
